Goal: Information Seeking & Learning: Learn about a topic

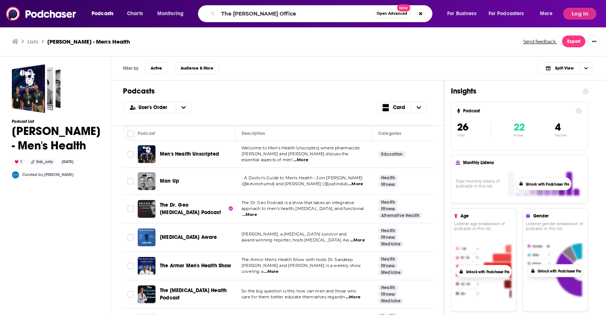
type input "The [PERSON_NAME] Office"
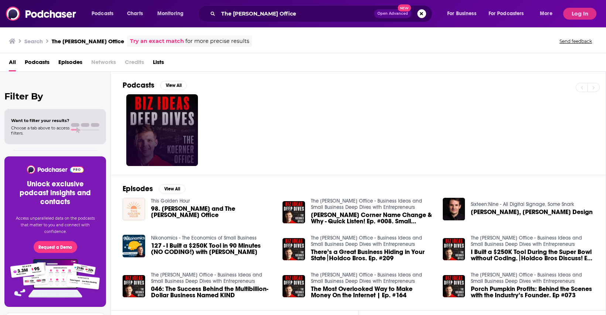
scroll to position [18, 0]
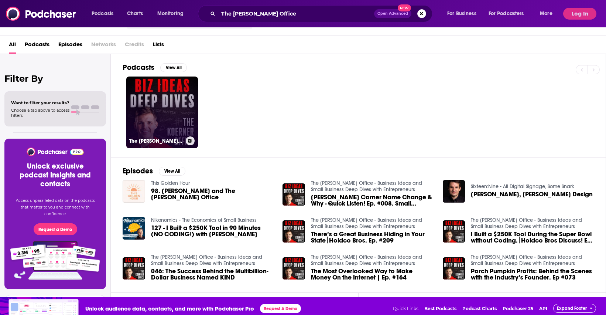
click at [190, 105] on link "The [PERSON_NAME] Office - Business Ideas and Small Business Deep Dives with En…" at bounding box center [162, 112] width 72 height 72
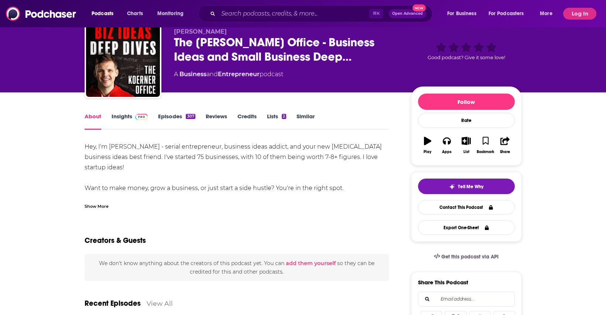
scroll to position [20, 0]
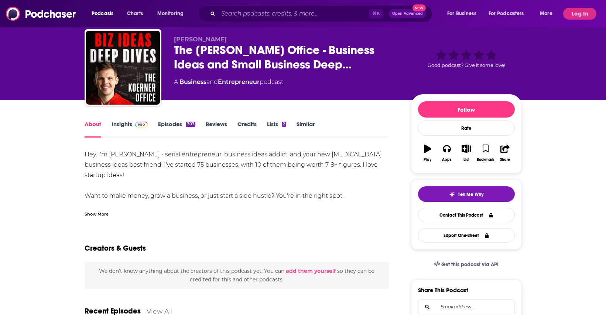
click at [139, 124] on img at bounding box center [141, 124] width 13 height 6
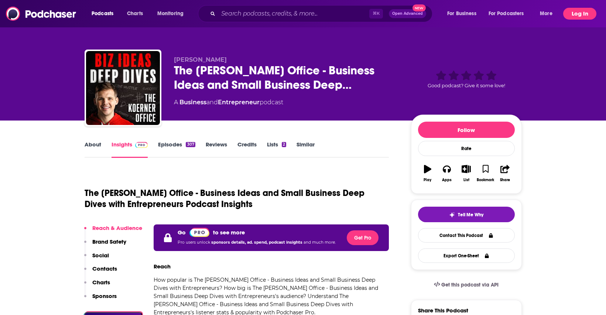
click at [572, 16] on button "Log In" at bounding box center [579, 14] width 33 height 12
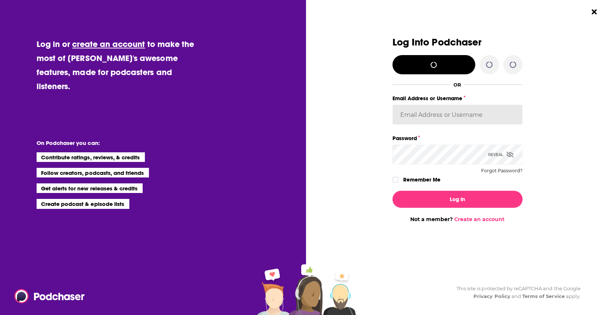
type input "[DEMOGRAPHIC_DATA]"
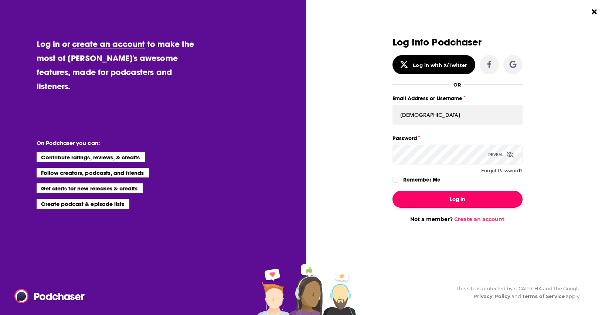
click at [458, 202] on button "Log In" at bounding box center [457, 199] width 130 height 17
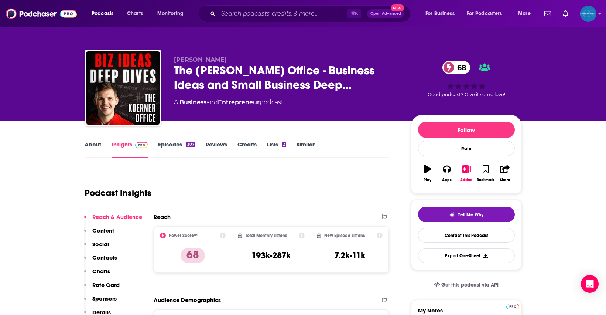
click at [224, 234] on icon at bounding box center [223, 235] width 6 height 6
drag, startPoint x: 179, startPoint y: 168, endPoint x: 185, endPoint y: 169, distance: 6.0
click at [222, 235] on icon at bounding box center [223, 235] width 6 height 6
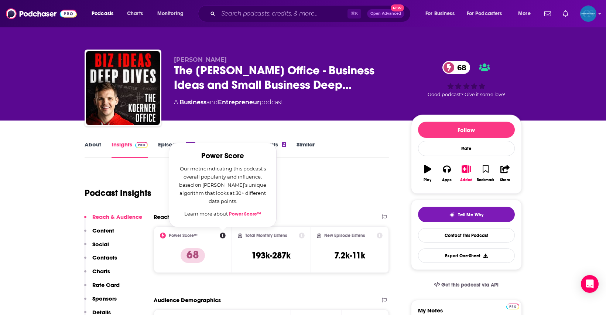
click at [171, 235] on h2 "Power Score™" at bounding box center [183, 235] width 29 height 5
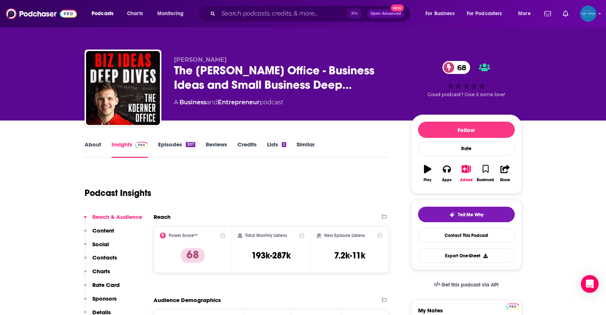
click at [164, 235] on icon at bounding box center [163, 235] width 6 height 6
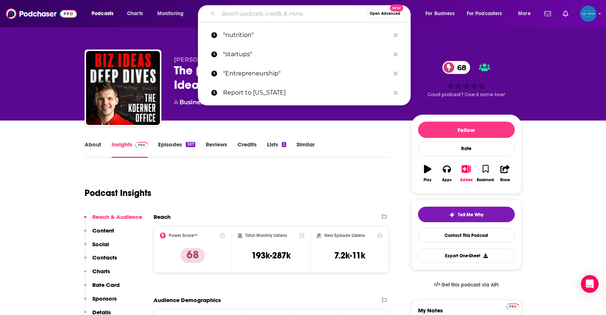
click at [245, 13] on input "Search podcasts, credits, & more..." at bounding box center [292, 14] width 148 height 12
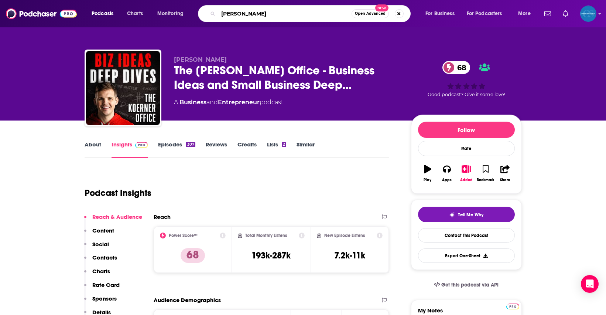
type input "[PERSON_NAME]"
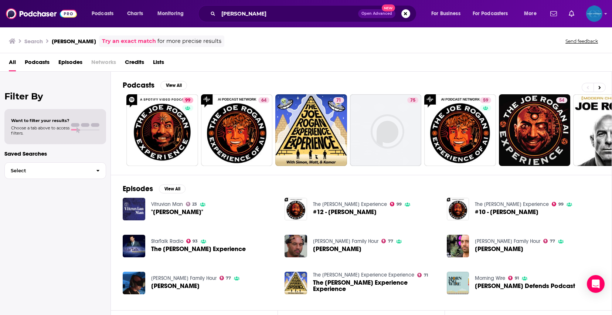
click at [34, 63] on span "Podcasts" at bounding box center [37, 63] width 25 height 15
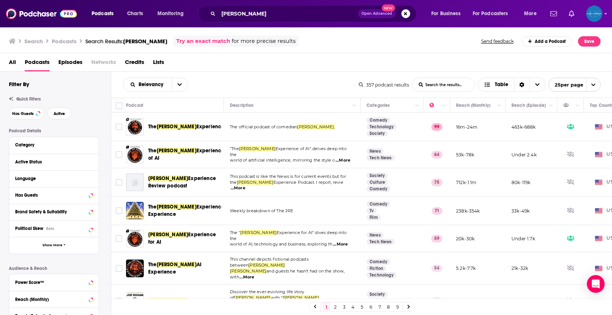
click at [60, 39] on h3 "Podcasts" at bounding box center [64, 41] width 25 height 7
click at [41, 10] on img at bounding box center [41, 14] width 71 height 14
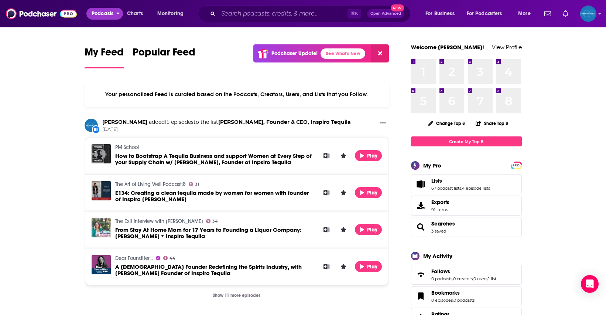
click at [102, 17] on span "Podcasts" at bounding box center [103, 13] width 22 height 10
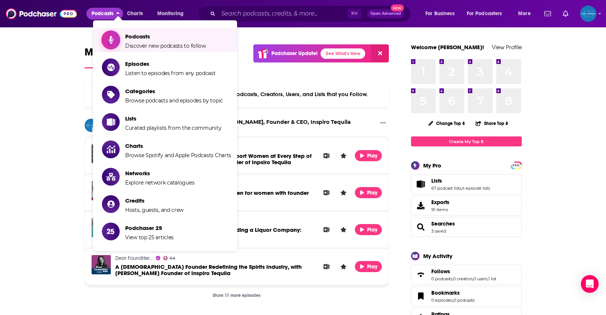
click at [139, 33] on span "Podcasts" at bounding box center [165, 36] width 81 height 7
